Goal: Task Accomplishment & Management: Use online tool/utility

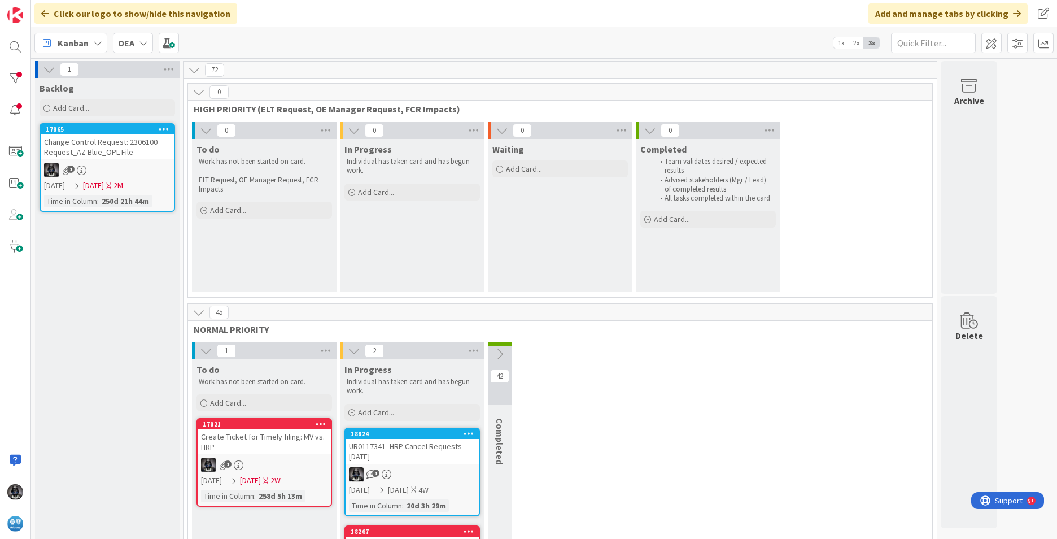
click at [98, 41] on icon at bounding box center [97, 42] width 9 height 9
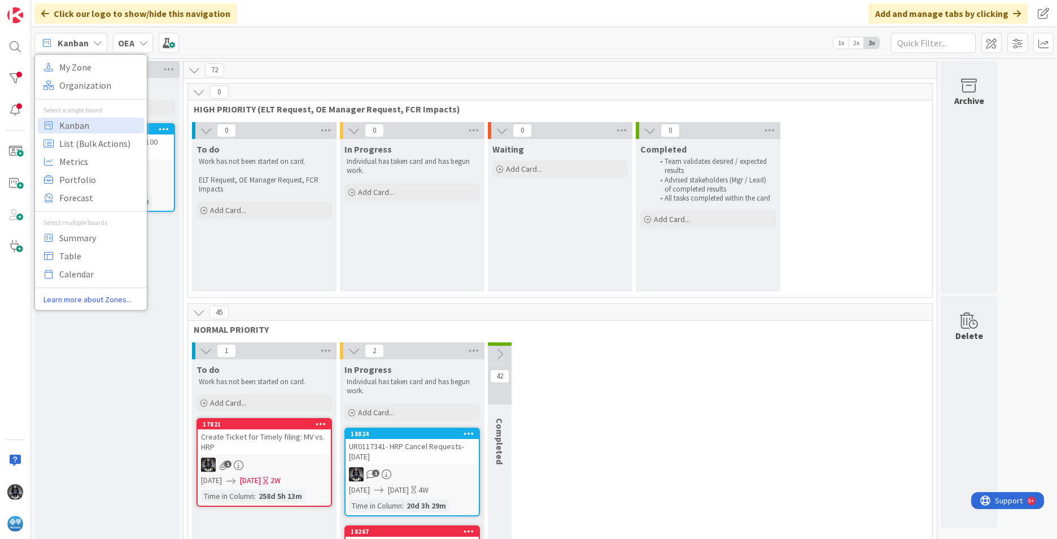
click at [98, 42] on icon at bounding box center [97, 42] width 9 height 9
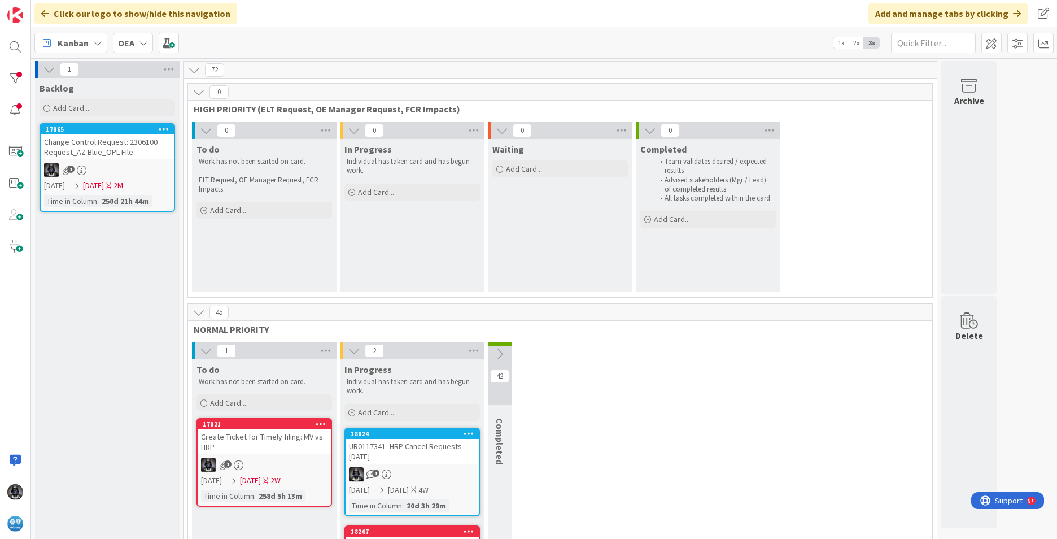
click at [98, 42] on icon at bounding box center [97, 42] width 9 height 9
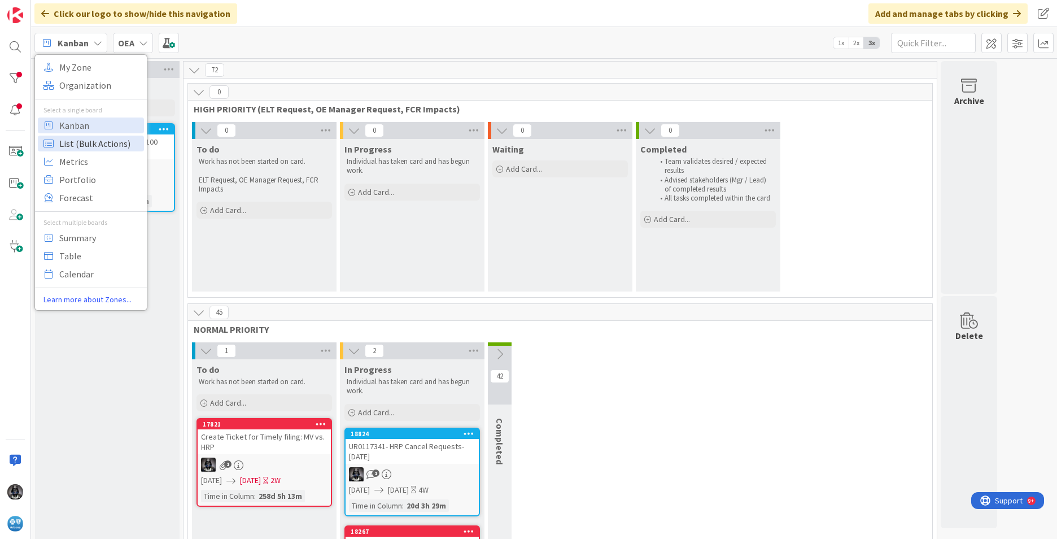
click at [81, 142] on span "List (Bulk Actions)" at bounding box center [99, 143] width 81 height 17
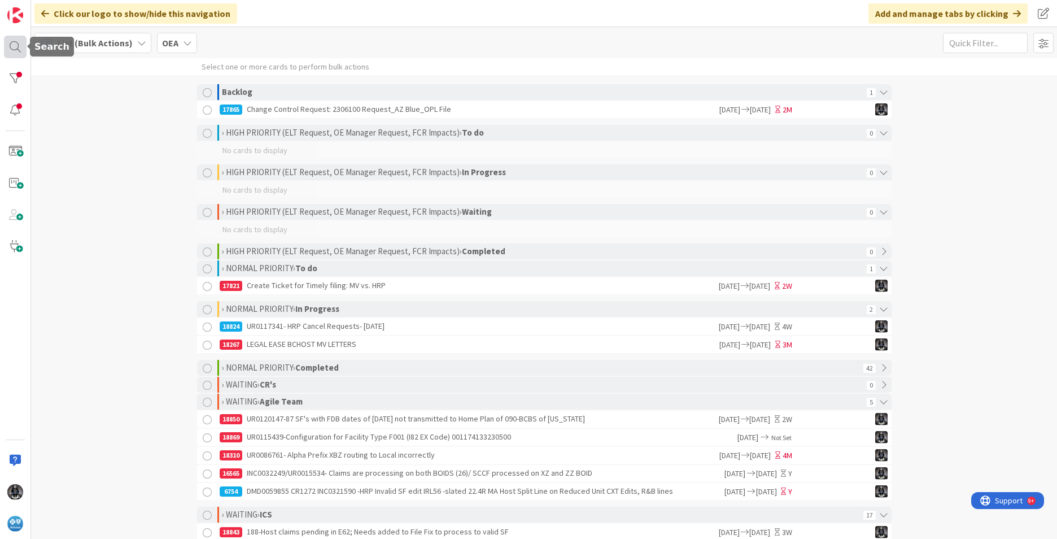
click at [16, 47] on div at bounding box center [15, 47] width 23 height 23
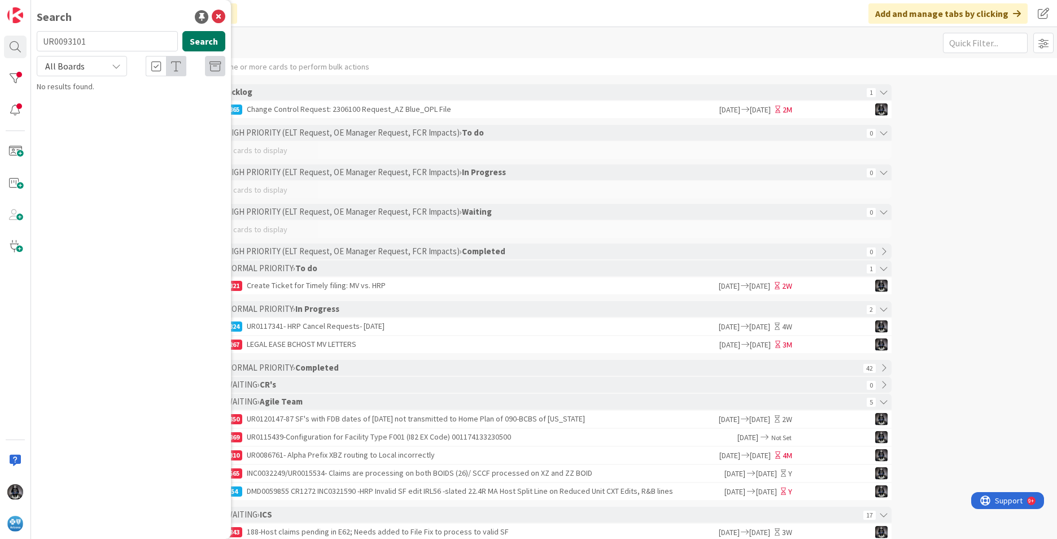
type input "UR0093101"
click at [188, 46] on button "Search" at bounding box center [203, 41] width 43 height 20
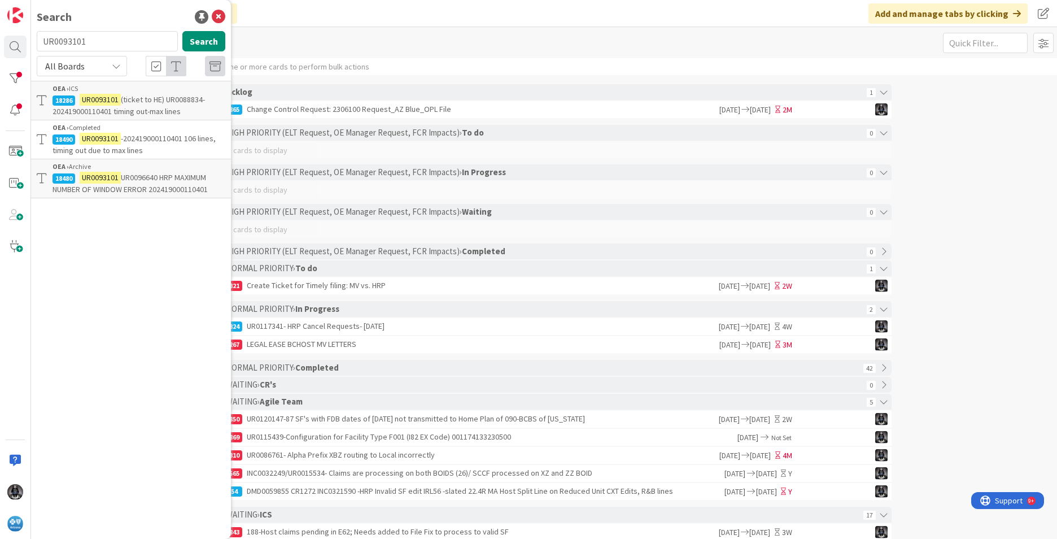
click at [135, 98] on span "(ticket to HE) UR0088834- 202419000110401 timing out-max lines" at bounding box center [129, 105] width 152 height 22
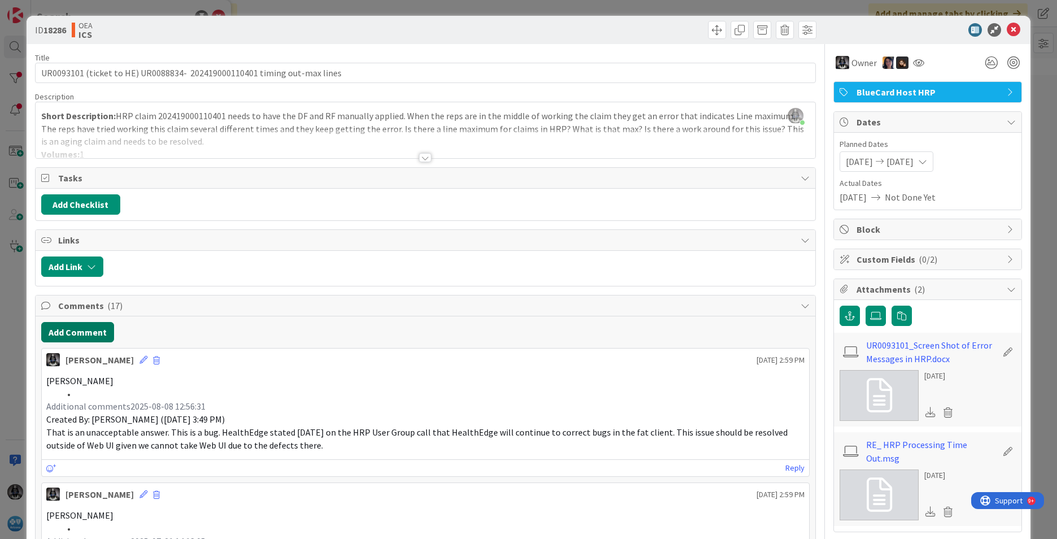
click at [73, 330] on button "Add Comment" at bounding box center [77, 332] width 73 height 20
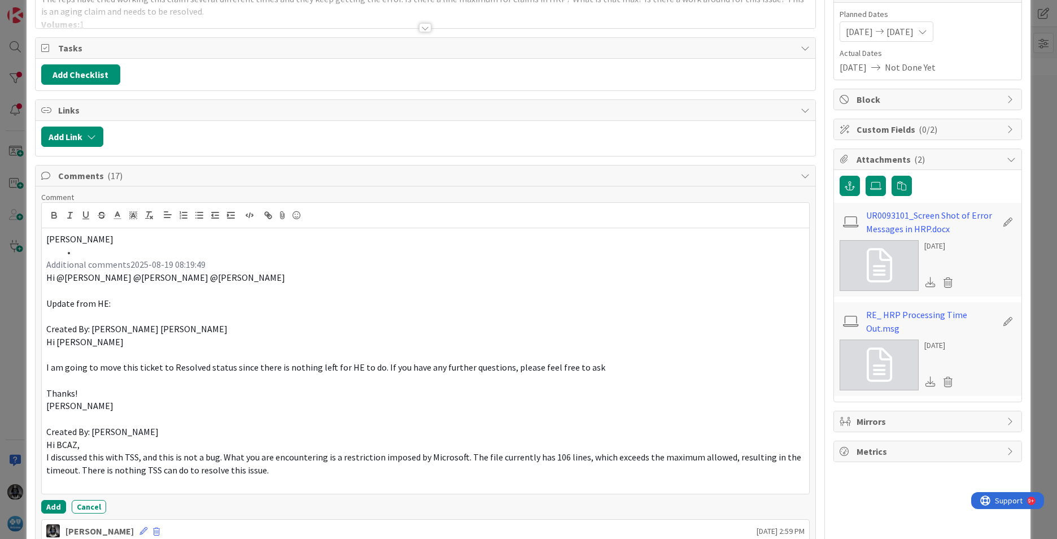
scroll to position [249, 0]
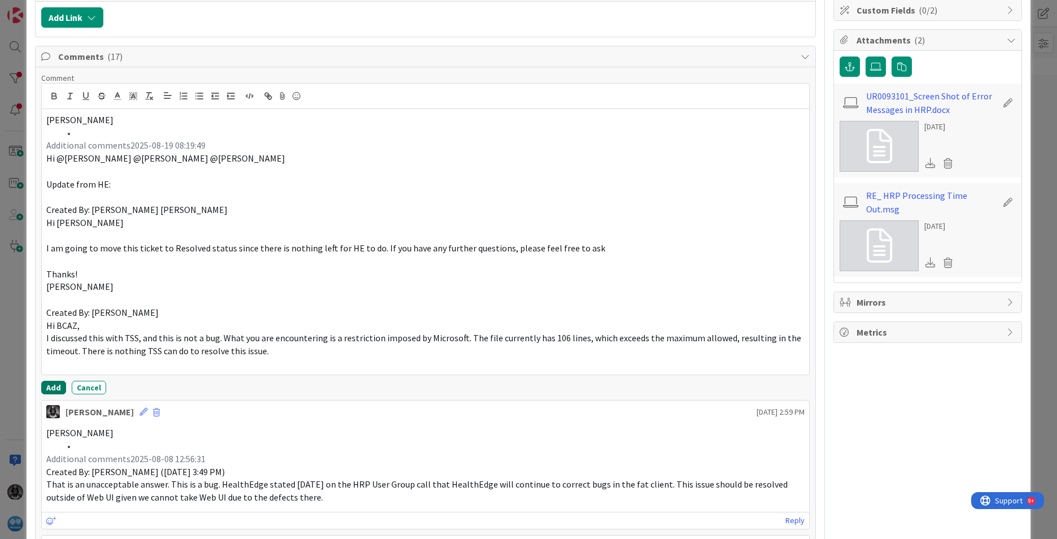
click at [54, 382] on button "Add" at bounding box center [53, 388] width 25 height 14
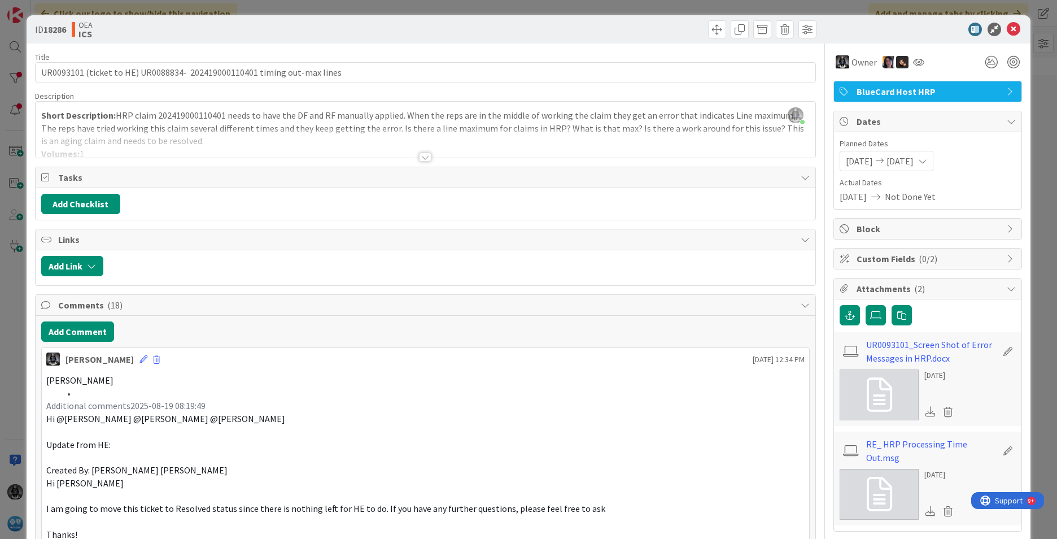
scroll to position [0, 0]
click at [836, 27] on icon at bounding box center [1014, 30] width 14 height 14
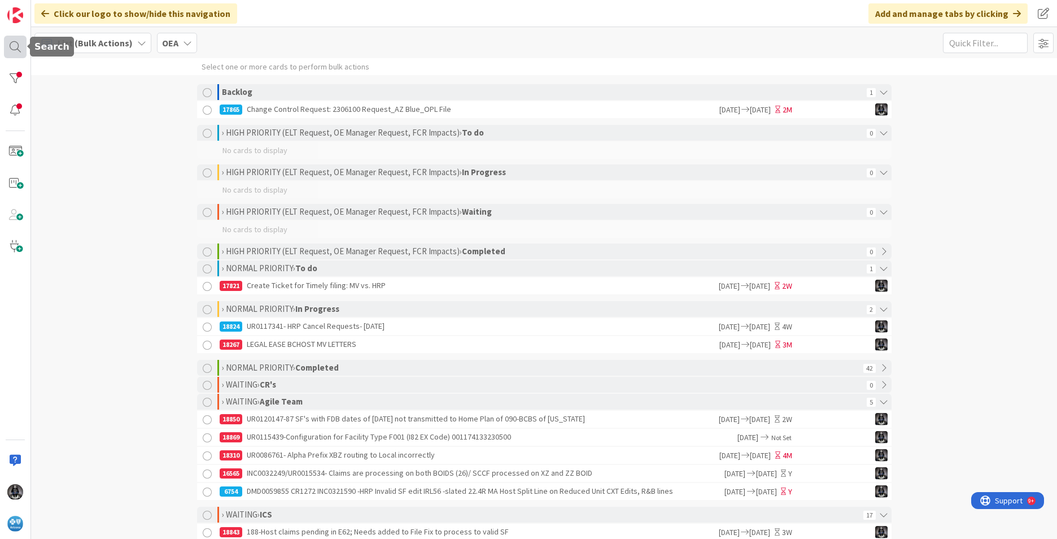
click at [15, 45] on div at bounding box center [15, 47] width 23 height 23
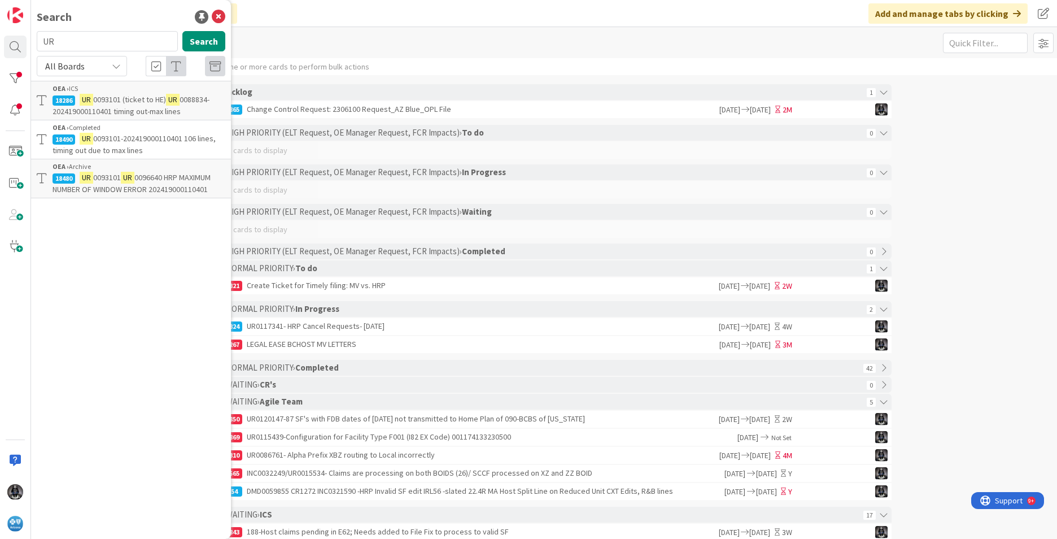
type input "U"
type input "UR0120147"
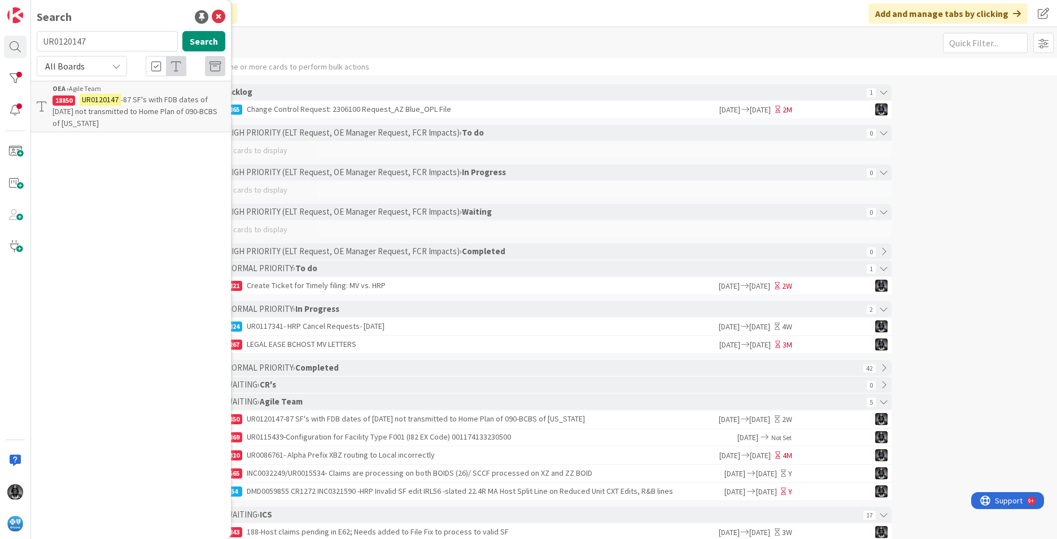
click at [112, 103] on mark "UR0120147" at bounding box center [100, 100] width 41 height 12
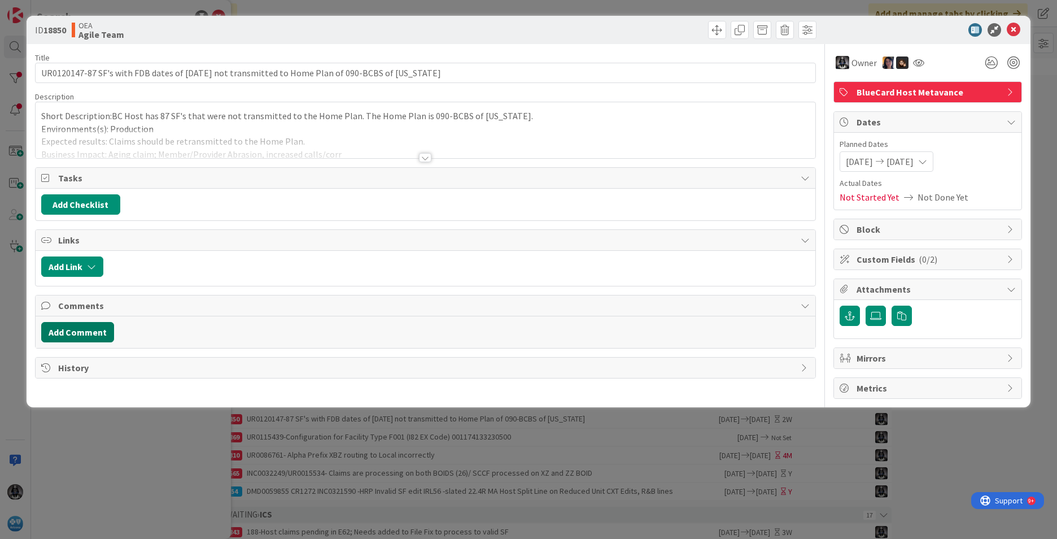
click at [85, 333] on button "Add Comment" at bounding box center [77, 332] width 73 height 20
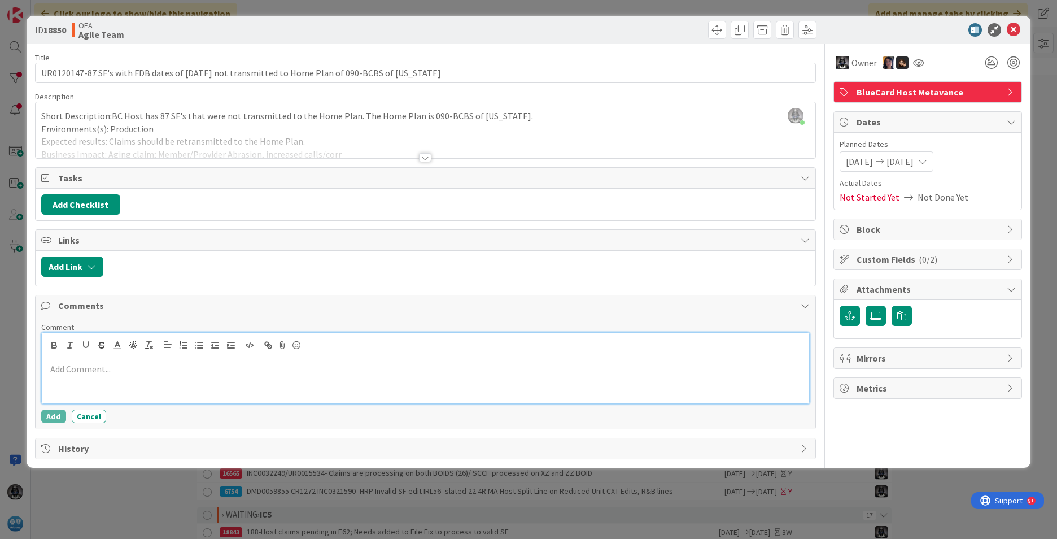
click at [68, 368] on p at bounding box center [425, 368] width 758 height 13
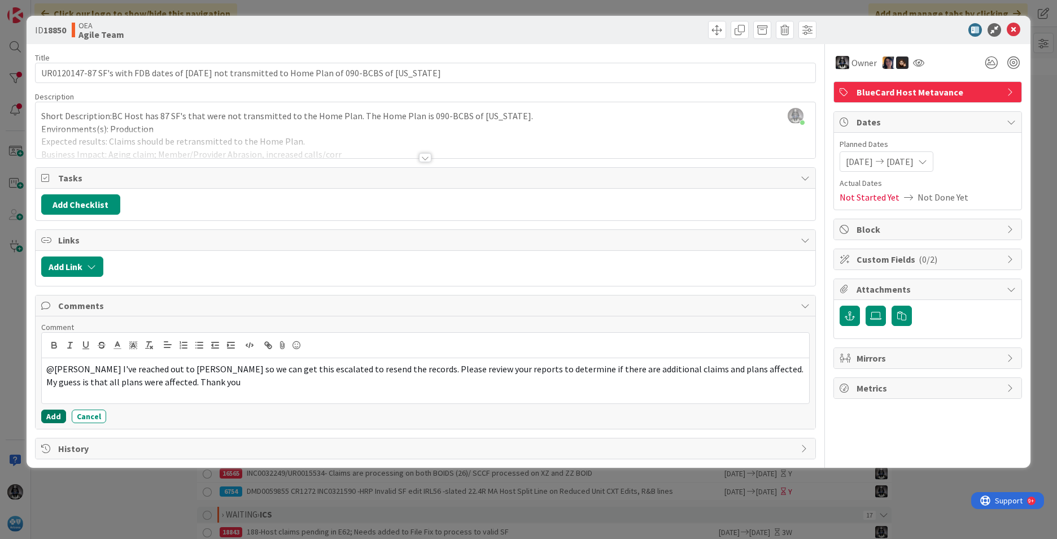
click at [52, 419] on button "Add" at bounding box center [53, 416] width 25 height 14
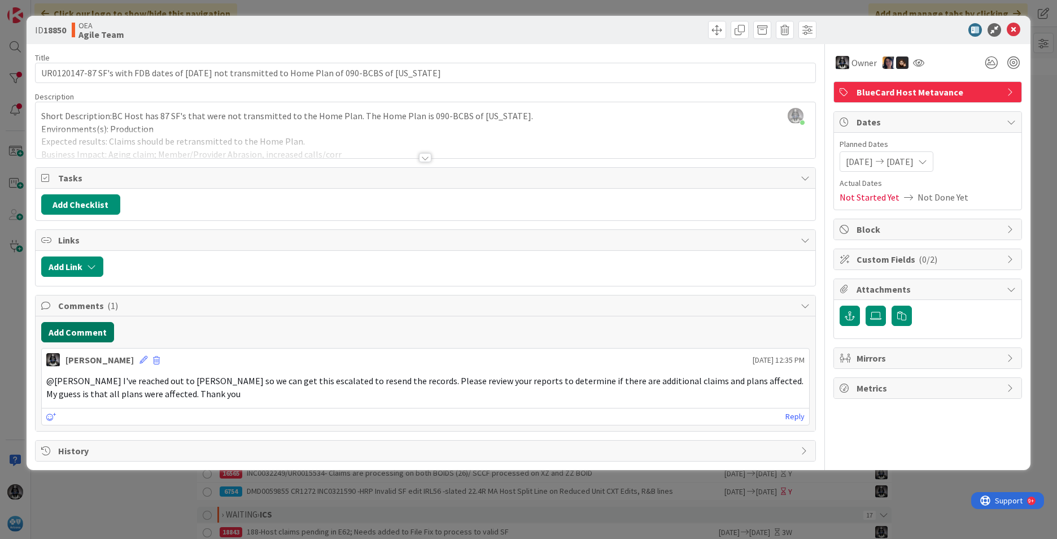
click at [81, 328] on button "Add Comment" at bounding box center [77, 332] width 73 height 20
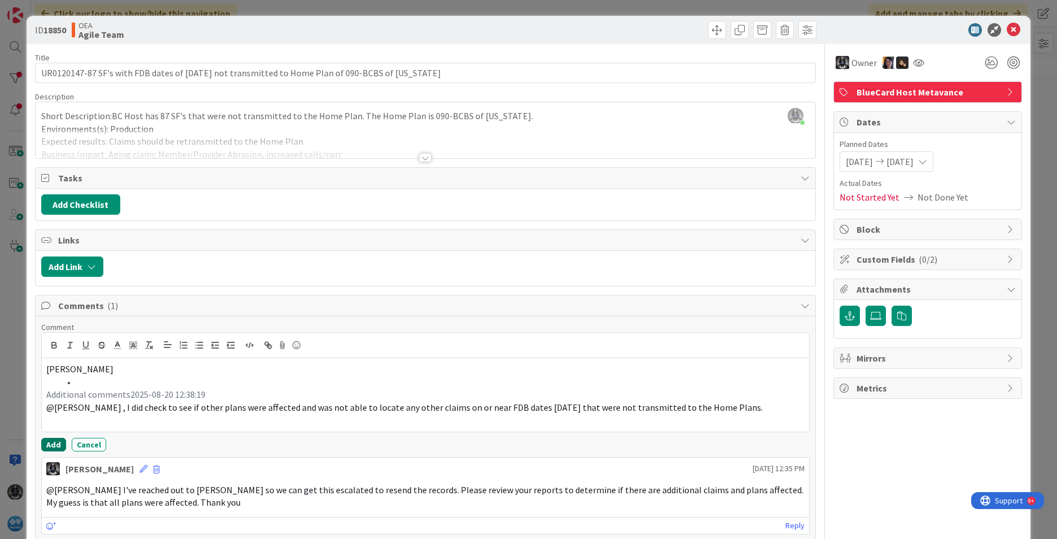
click at [53, 444] on button "Add" at bounding box center [53, 445] width 25 height 14
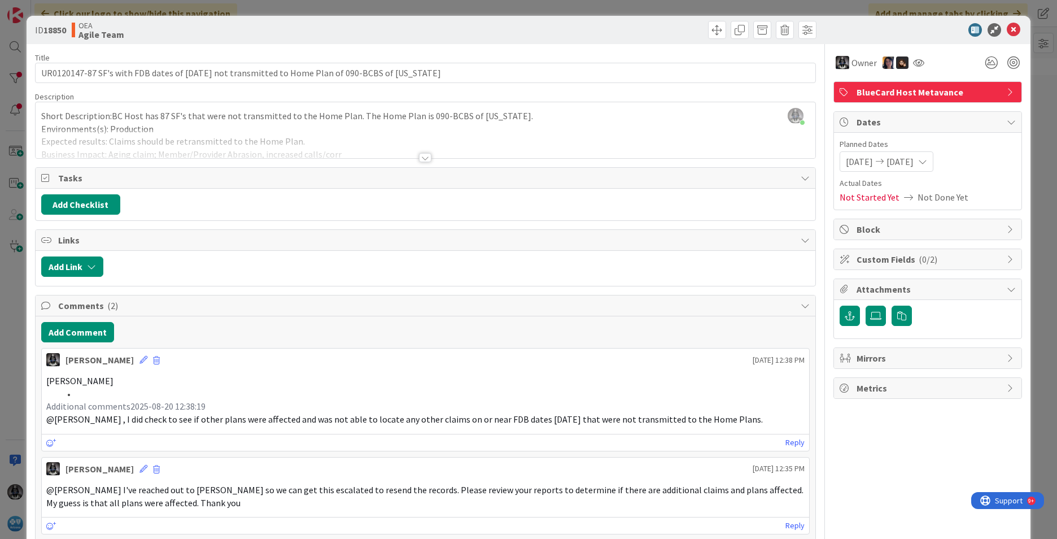
click at [836, 162] on span "[DATE]" at bounding box center [859, 162] width 27 height 14
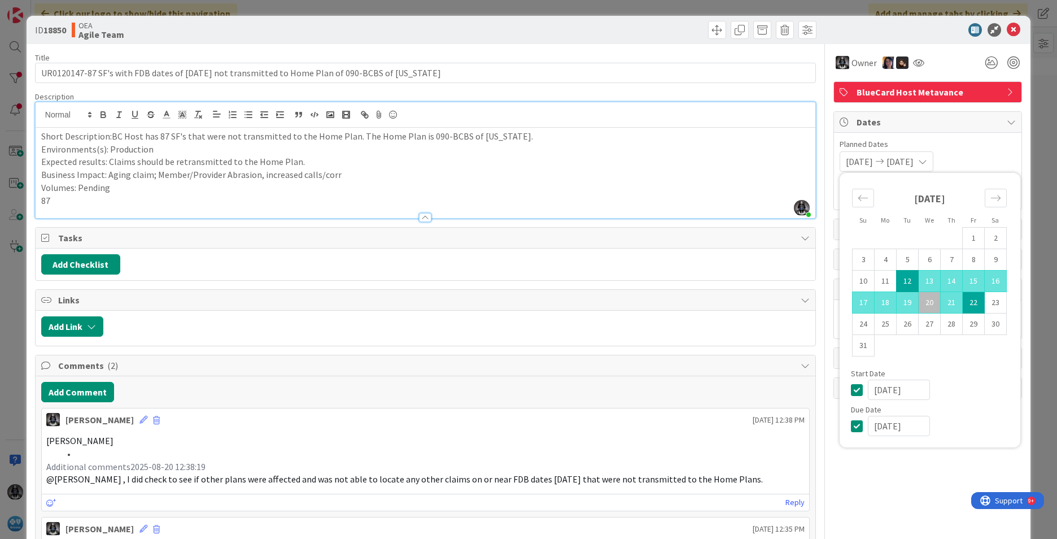
click at [836, 160] on span "[DATE]" at bounding box center [899, 162] width 27 height 14
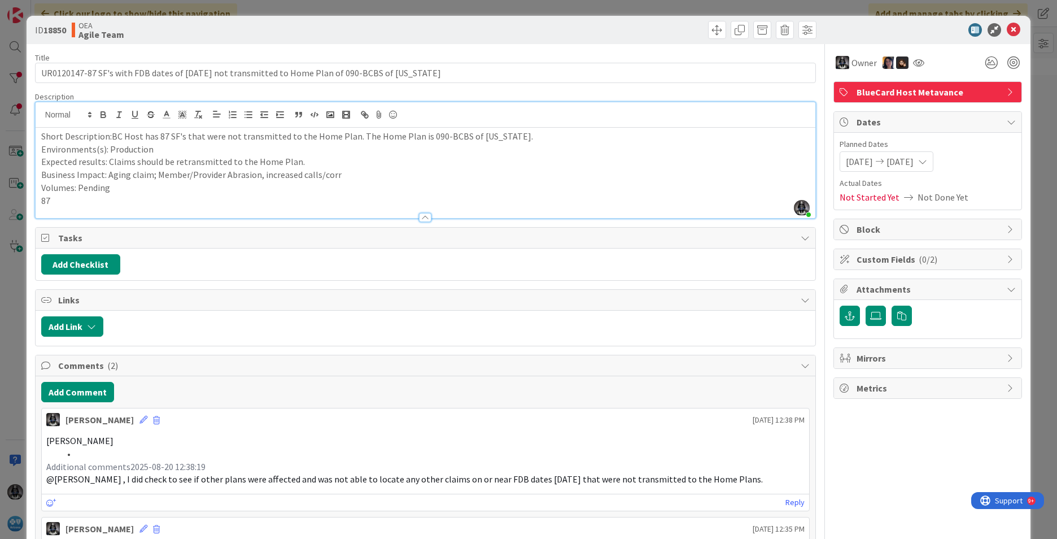
click at [836, 160] on icon at bounding box center [922, 161] width 9 height 9
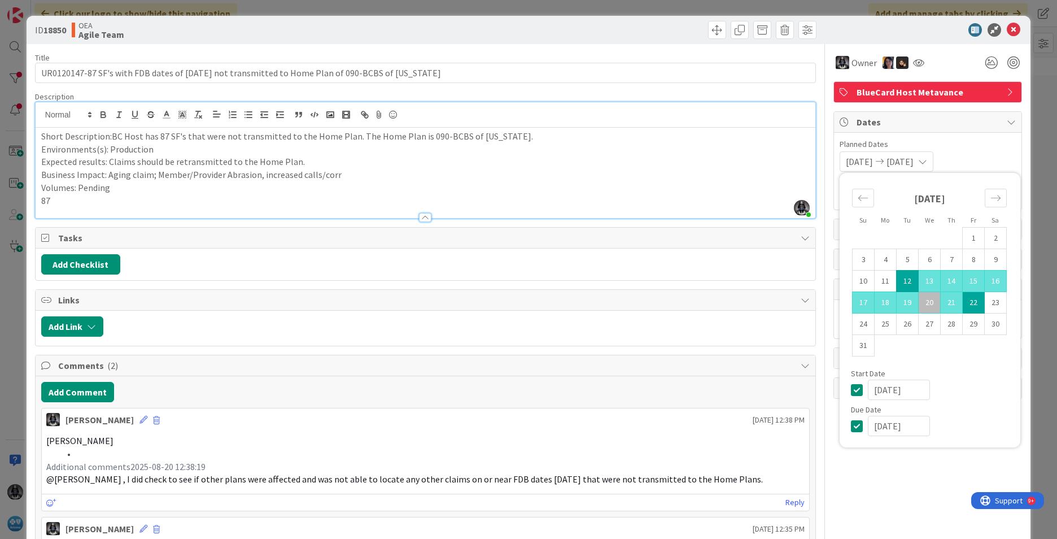
click at [836, 160] on icon at bounding box center [922, 161] width 9 height 9
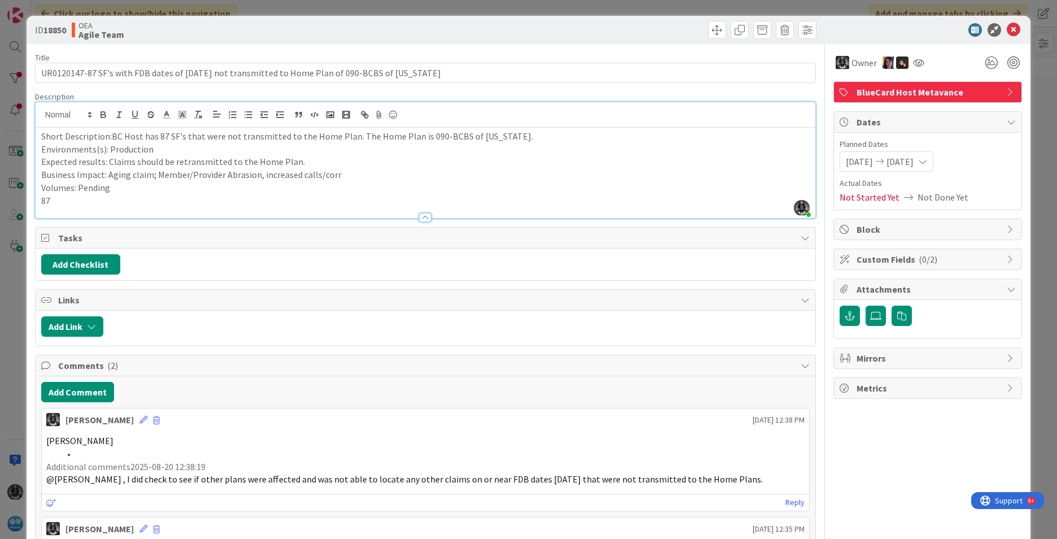
click at [836, 160] on icon at bounding box center [922, 161] width 9 height 9
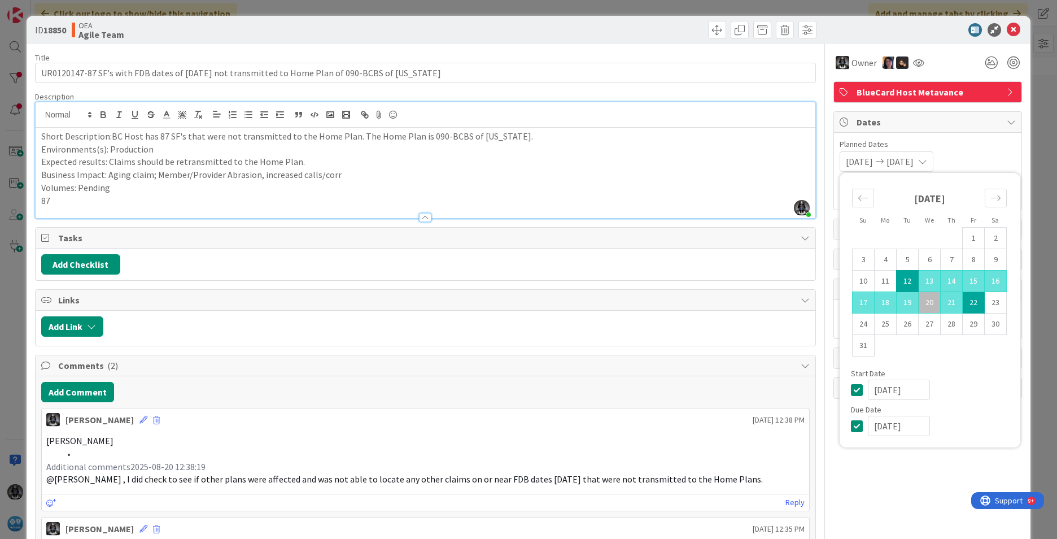
click at [836, 160] on icon at bounding box center [922, 161] width 9 height 9
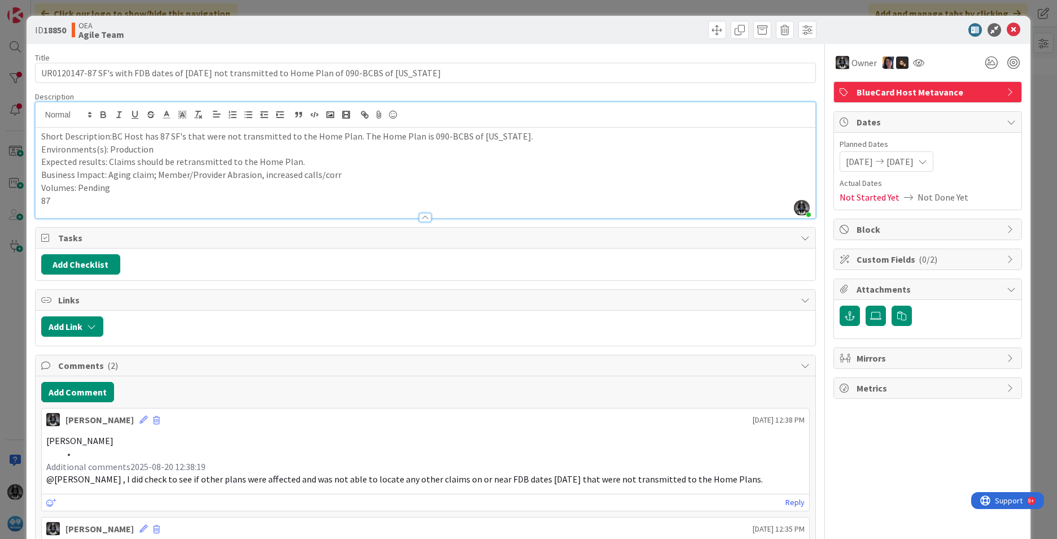
click at [836, 160] on icon at bounding box center [922, 161] width 9 height 9
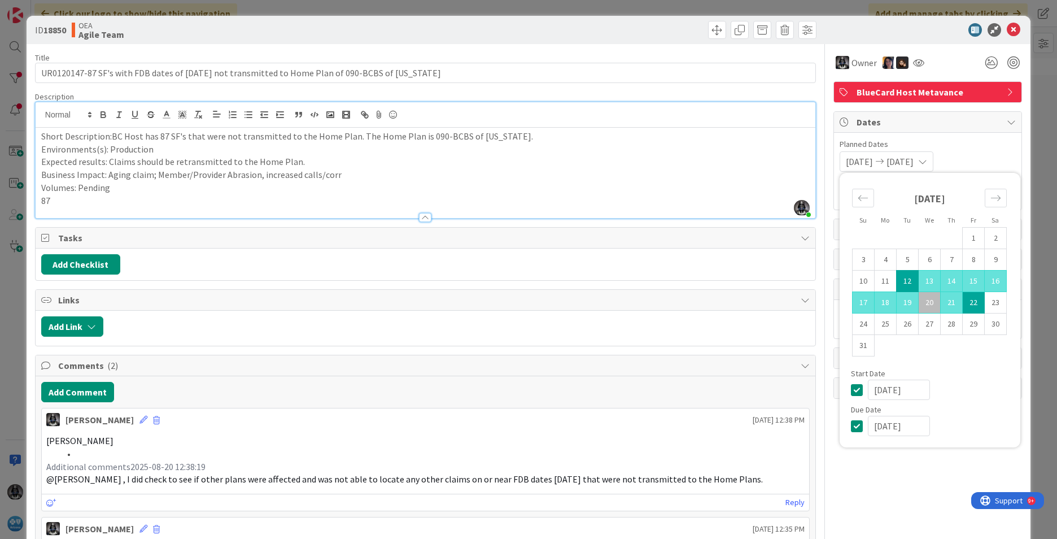
click at [836, 160] on icon at bounding box center [922, 161] width 9 height 9
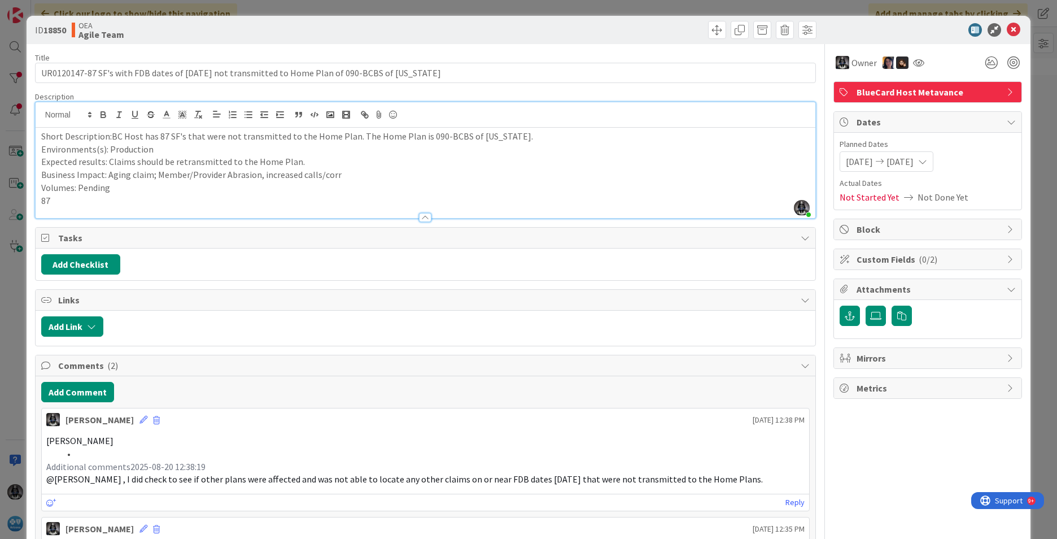
click at [836, 160] on icon at bounding box center [922, 161] width 9 height 9
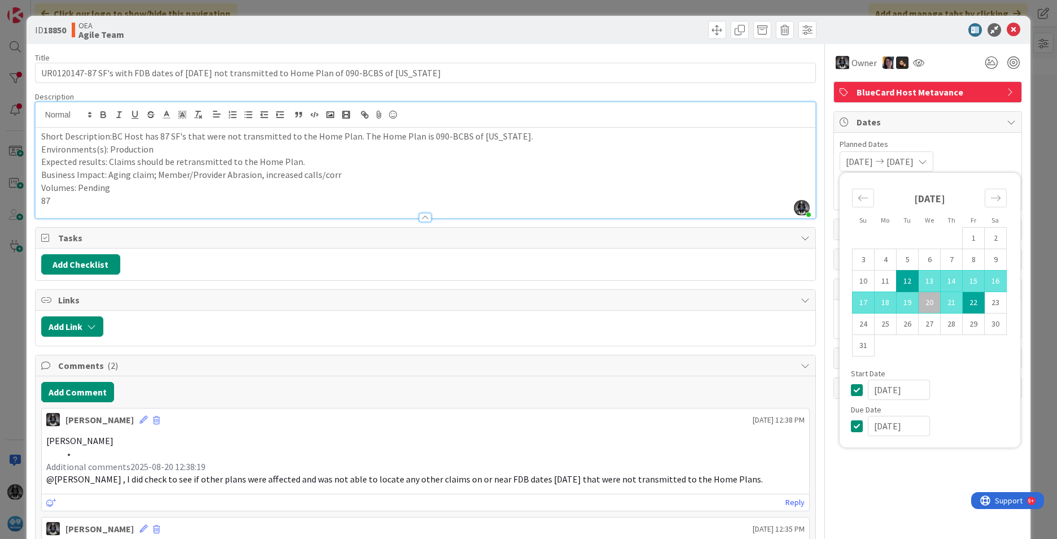
drag, startPoint x: 910, startPoint y: 426, endPoint x: 828, endPoint y: 422, distance: 81.4
click at [833, 422] on div "Owner BlueCard Host Metavance Dates Planned Dates [DATE] [DATE] Su Mo Tu We Th …" at bounding box center [927, 337] width 189 height 587
type input "[DATE]"
click at [836, 407] on div "Due Date" at bounding box center [930, 409] width 158 height 8
click at [836, 156] on div "[DATE] [DATE] Su Mo Tu We Th Fr Sa [DATE] 1 2 3 4 5 6 7 8 9 10 11 12 13 14 15 1…" at bounding box center [928, 161] width 176 height 20
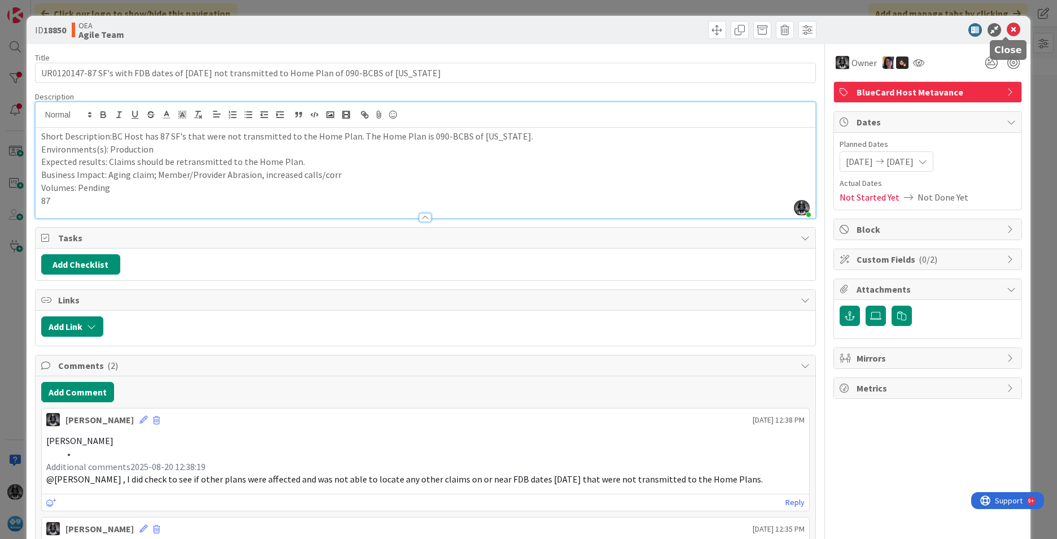
click at [836, 28] on icon at bounding box center [1014, 30] width 14 height 14
